Goal: Task Accomplishment & Management: Complete application form

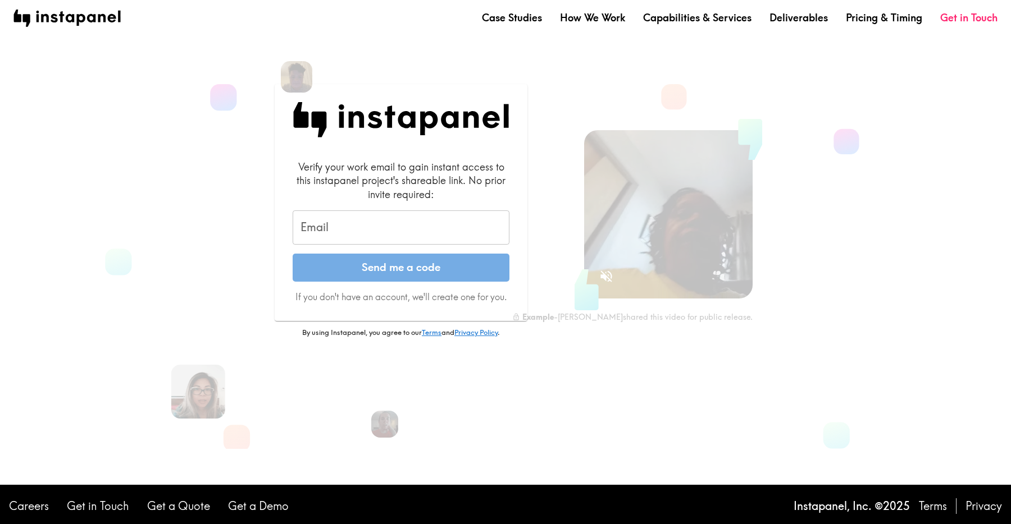
click at [421, 252] on form "Verify your work email to gain instant access to this instapanel project's shar…" at bounding box center [401, 232] width 217 height 144
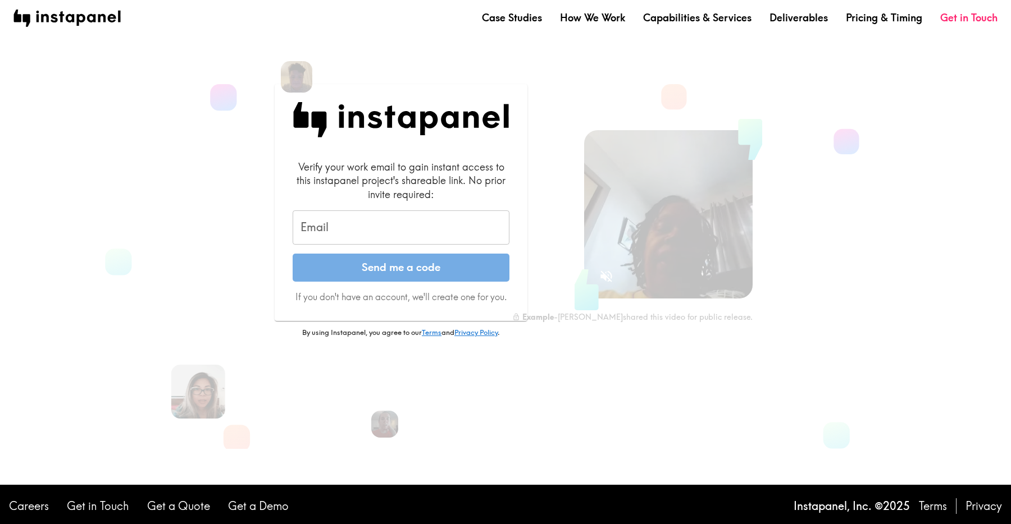
click at [430, 231] on input "Email" at bounding box center [401, 228] width 217 height 35
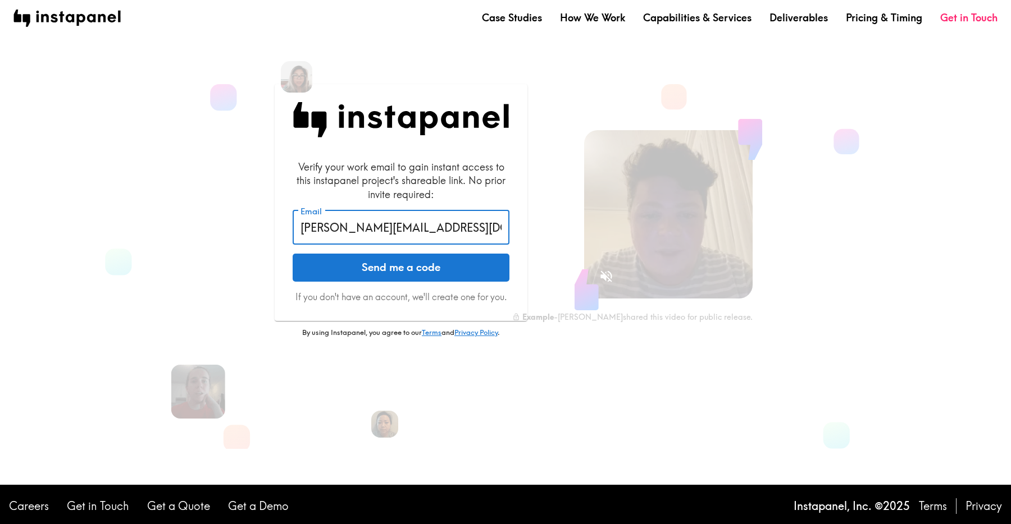
type input "[PERSON_NAME][EMAIL_ADDRESS][DOMAIN_NAME]"
click at [293, 254] on button "Send me a code" at bounding box center [401, 268] width 217 height 28
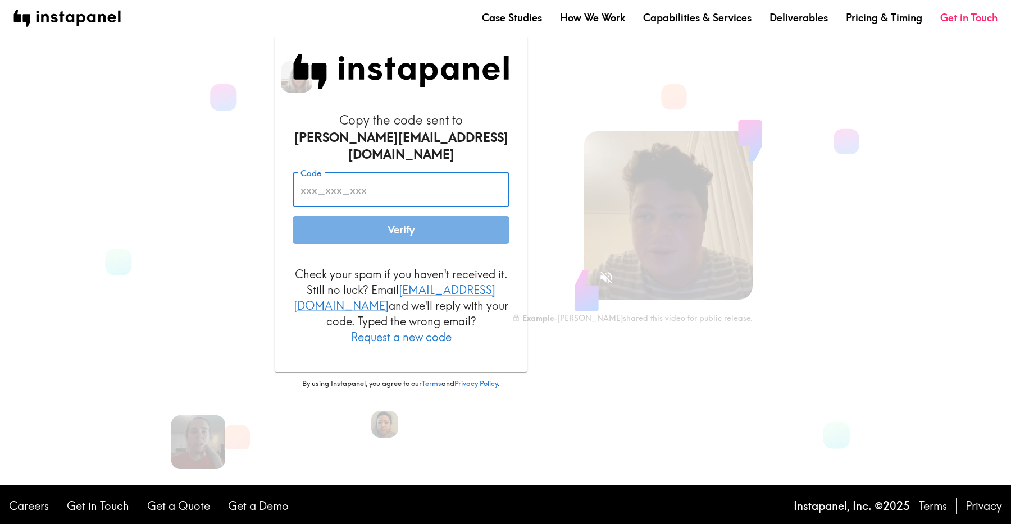
click at [402, 194] on input "Code" at bounding box center [401, 189] width 217 height 35
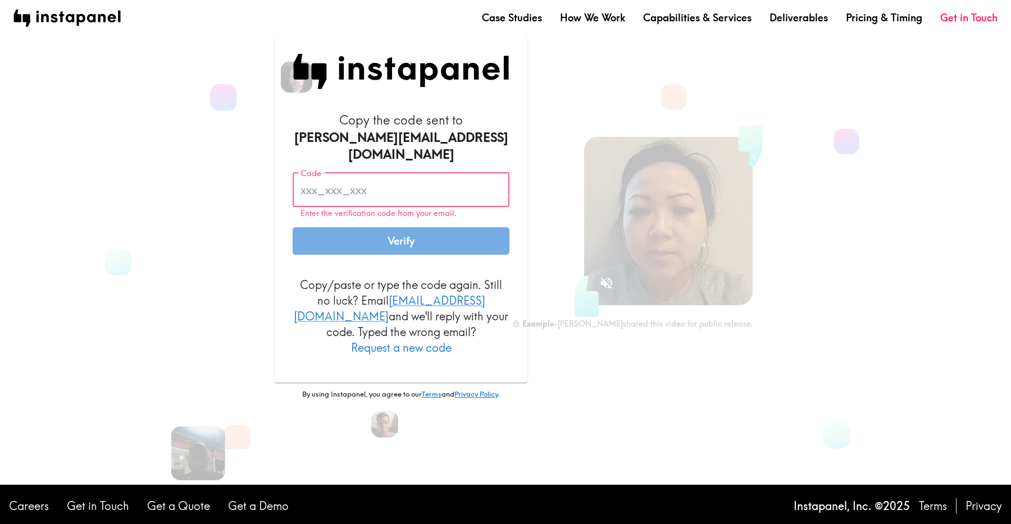
paste input "HGL_PNm_LHD"
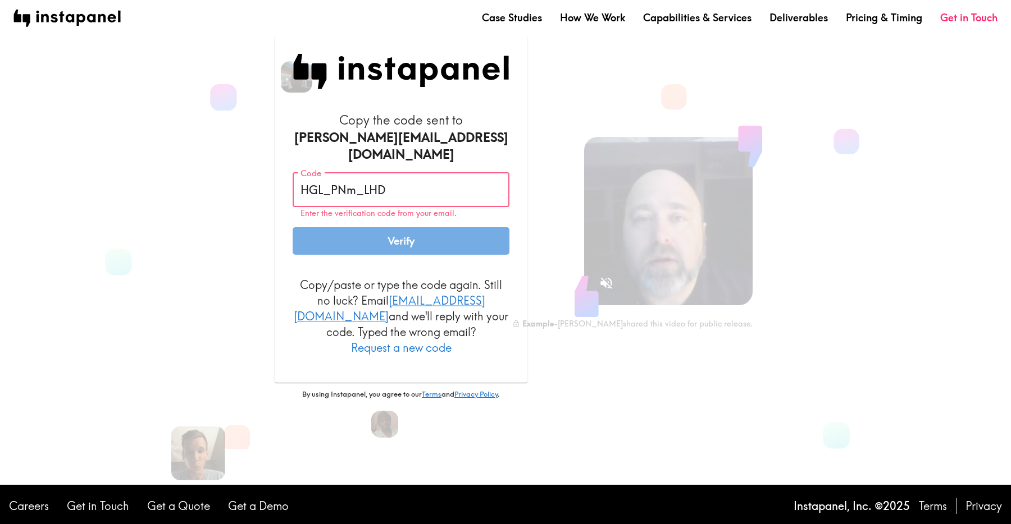
type input "HGL_PNm_LHD"
click at [467, 230] on button "Verify" at bounding box center [401, 241] width 217 height 28
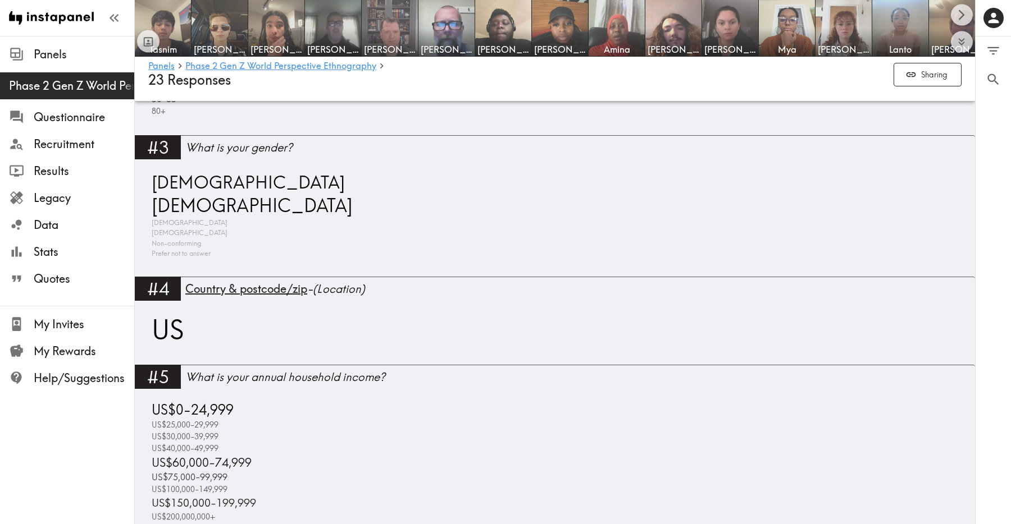
scroll to position [652, 0]
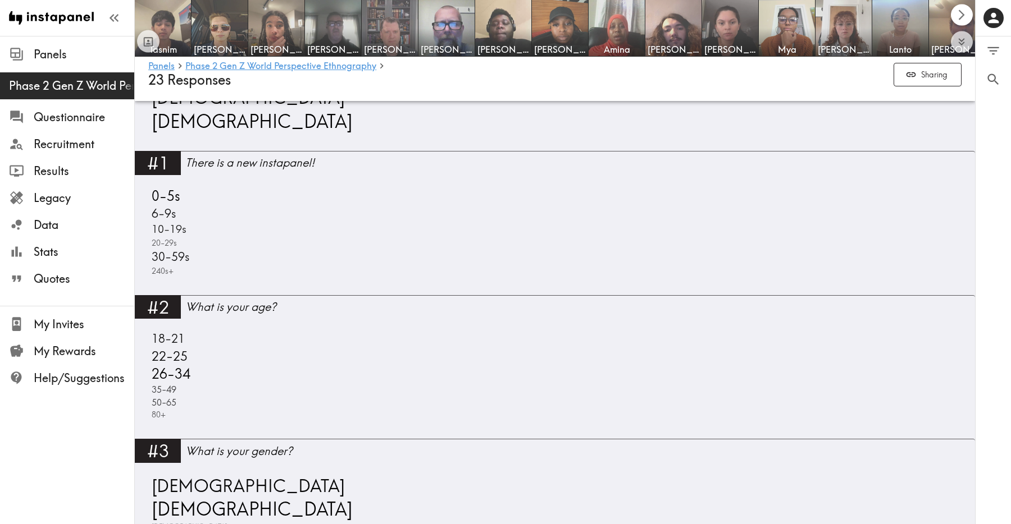
click at [971, 15] on button "Scroll right" at bounding box center [962, 15] width 22 height 22
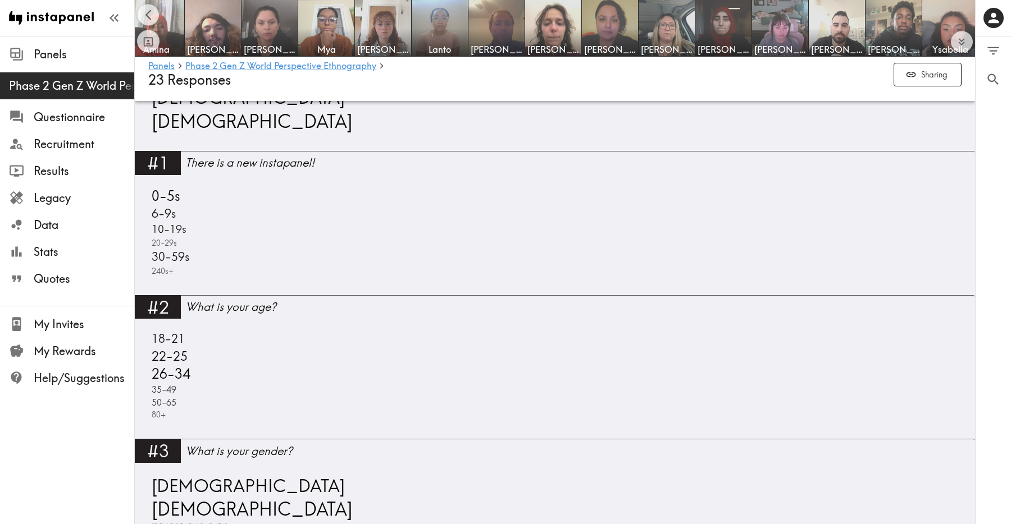
scroll to position [0, 464]
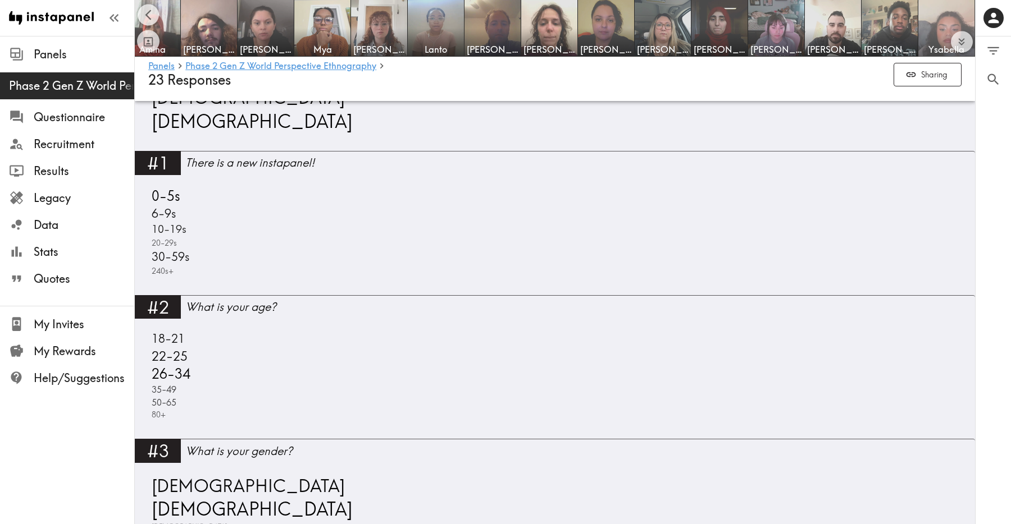
click at [971, 15] on img at bounding box center [946, 28] width 56 height 56
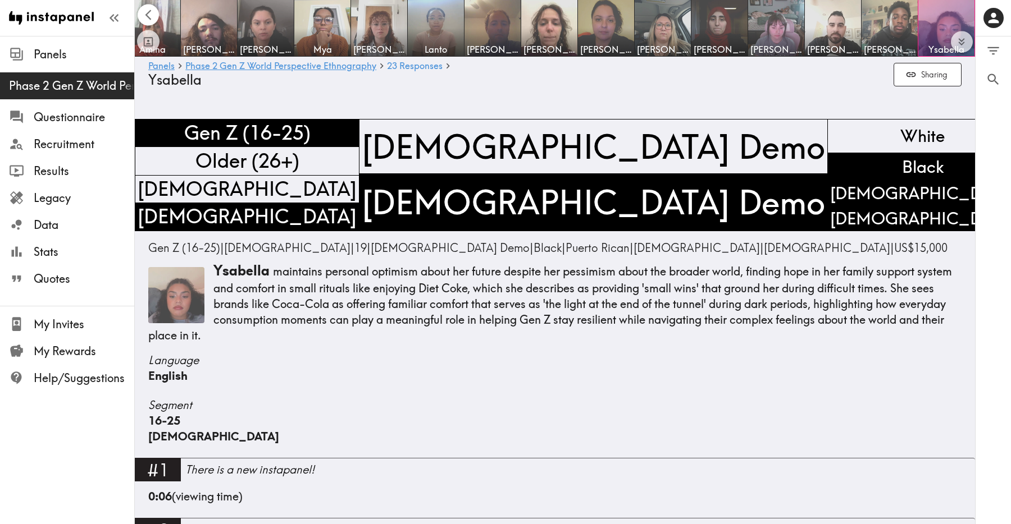
click at [147, 14] on icon "Scroll left" at bounding box center [148, 14] width 13 height 13
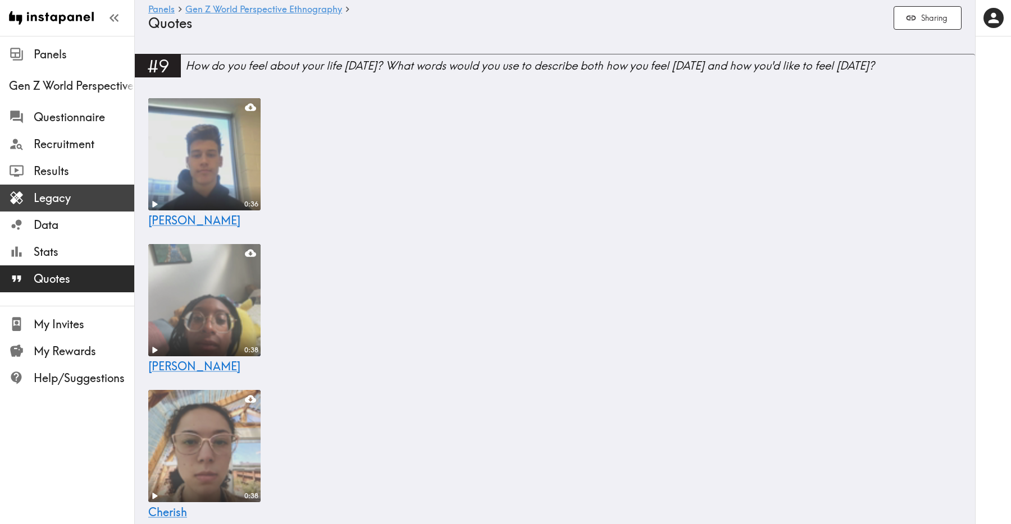
click at [60, 197] on span "Legacy" at bounding box center [84, 198] width 101 height 16
